Goal: Register for event/course

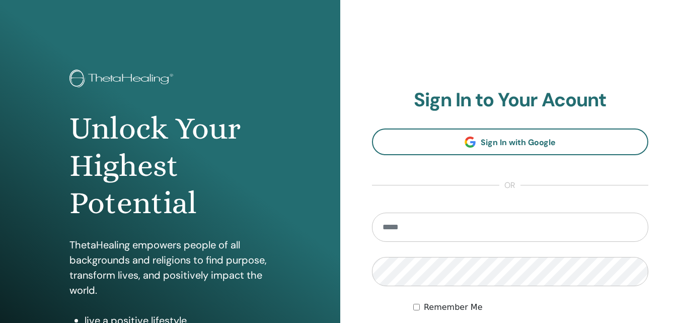
click at [430, 231] on input "email" at bounding box center [510, 227] width 277 height 29
type input "**********"
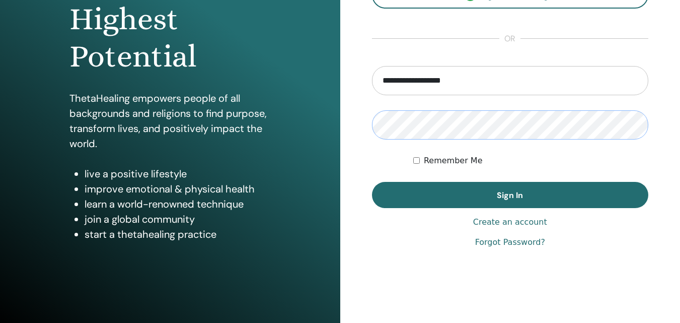
scroll to position [151, 0]
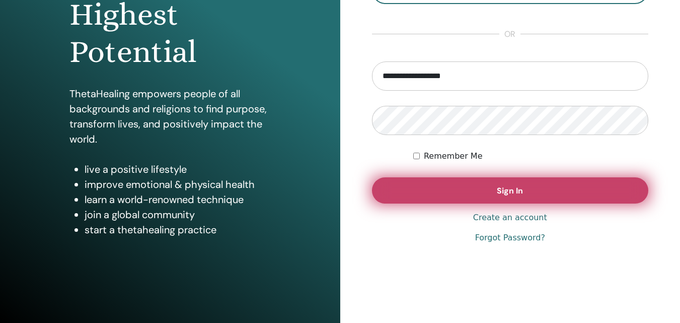
click at [508, 188] on span "Sign In" at bounding box center [510, 190] width 26 height 11
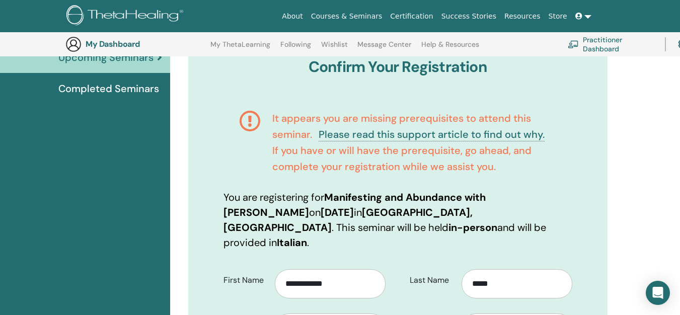
scroll to position [125, 0]
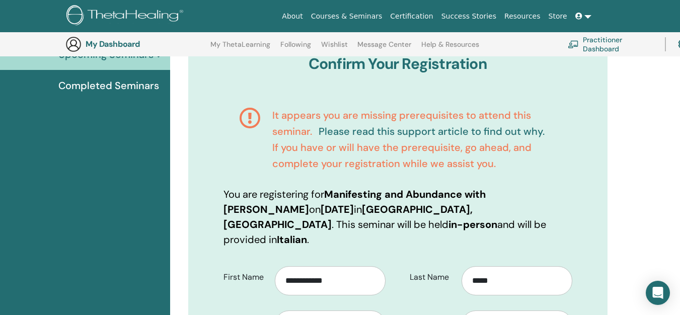
click at [399, 132] on link "Please read this support article to find out why." at bounding box center [432, 131] width 226 height 13
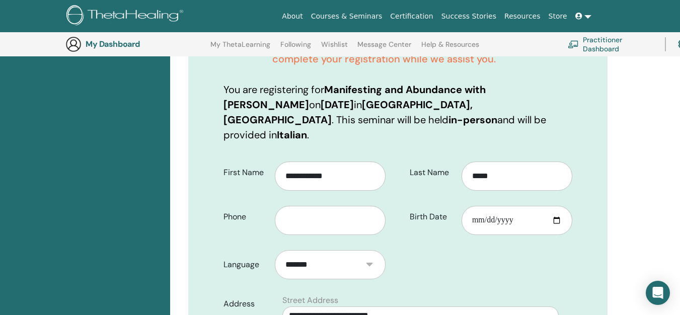
scroll to position [226, 0]
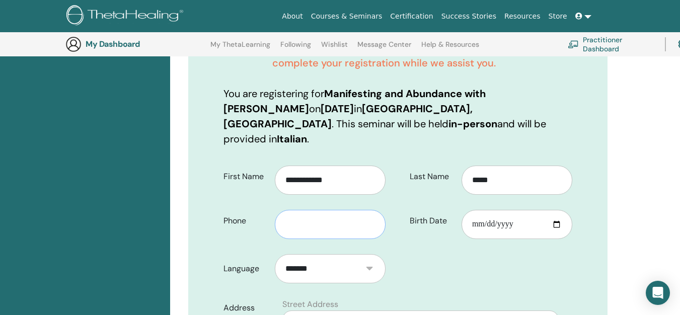
click at [337, 213] on input "text" at bounding box center [330, 224] width 111 height 29
type input "**********"
click at [520, 210] on input "Birth Date" at bounding box center [517, 224] width 111 height 29
click at [554, 212] on input "Birth Date" at bounding box center [517, 224] width 111 height 29
type input "**********"
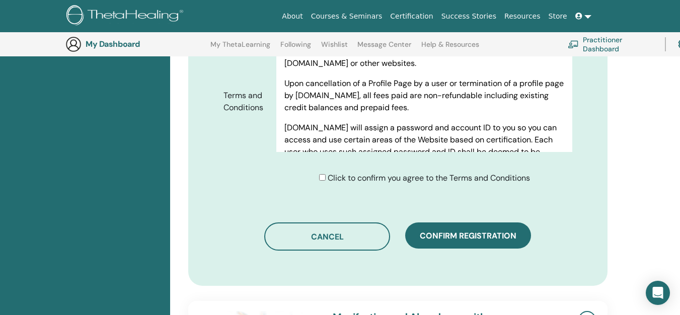
scroll to position [628, 0]
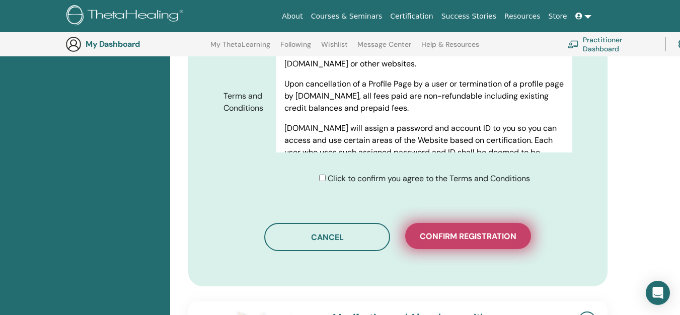
click at [466, 231] on span "Confirm registration" at bounding box center [468, 236] width 97 height 11
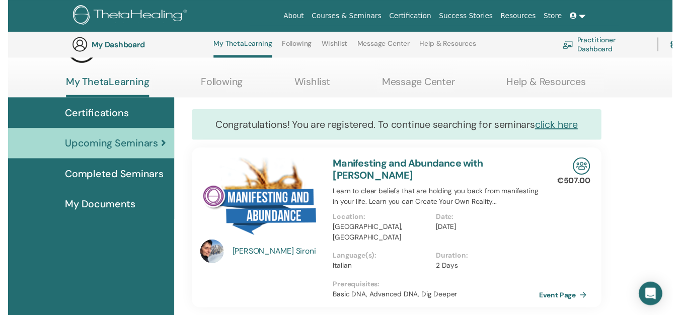
scroll to position [127, 0]
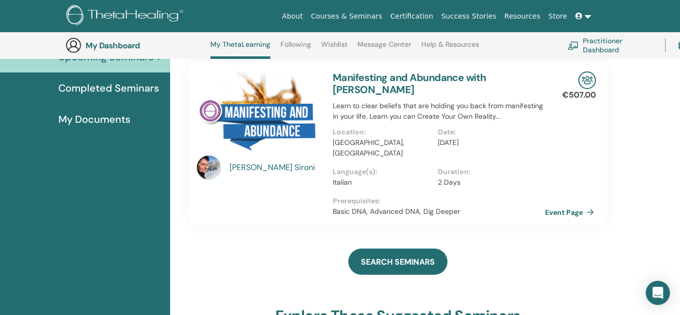
click at [590, 205] on link "Event Page" at bounding box center [571, 212] width 53 height 15
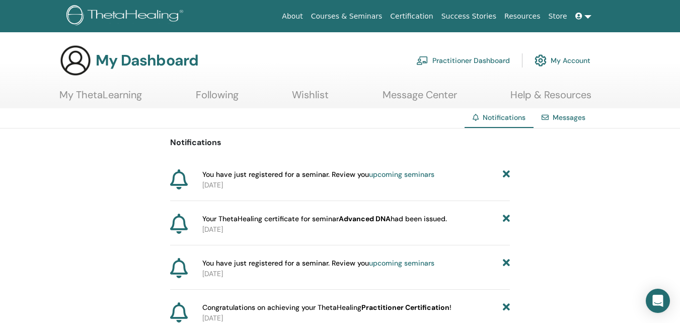
click at [561, 61] on link "My Account" at bounding box center [563, 60] width 56 height 22
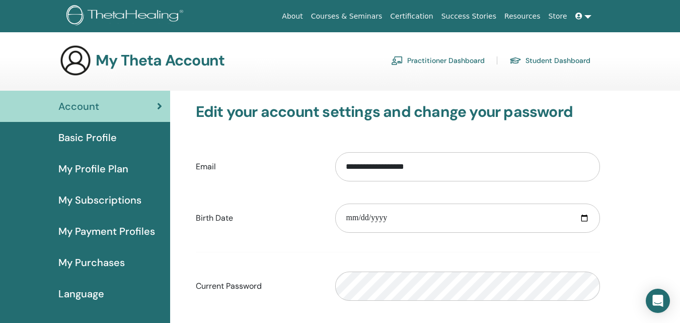
click at [588, 13] on link at bounding box center [584, 16] width 24 height 19
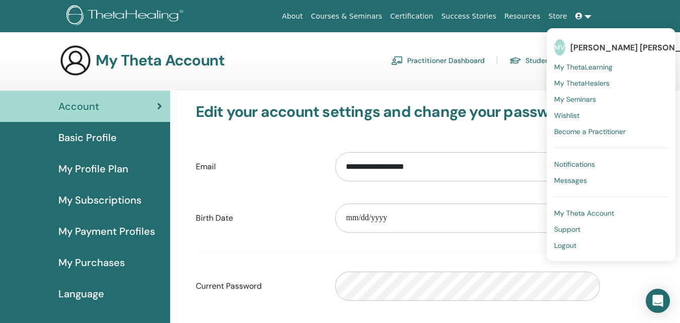
click at [562, 247] on span "Logout" at bounding box center [565, 245] width 22 height 9
